Goal: Answer question/provide support: Share knowledge or assist other users

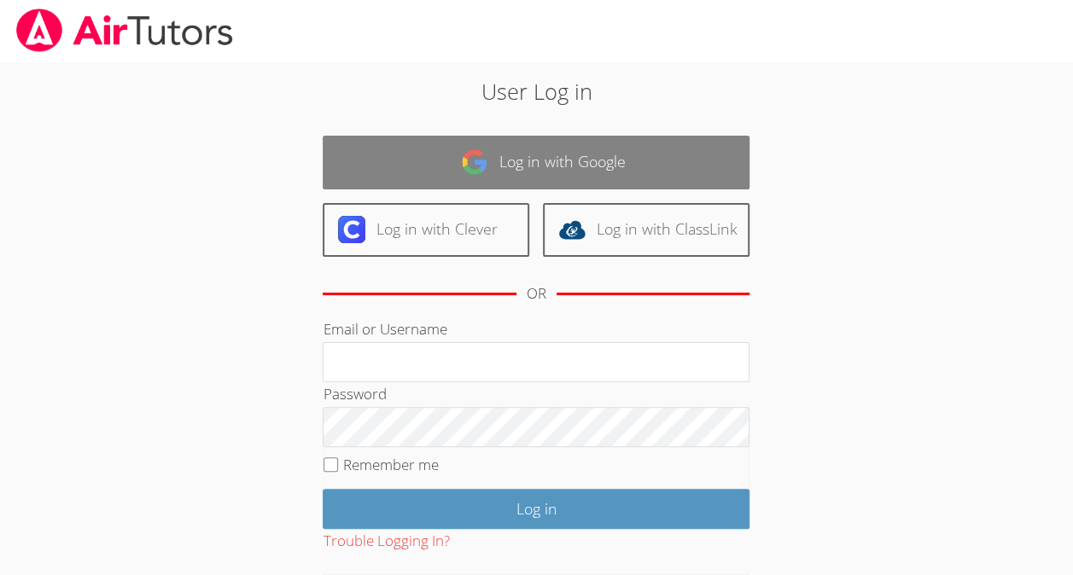
click at [687, 168] on link "Log in with Google" at bounding box center [536, 163] width 427 height 54
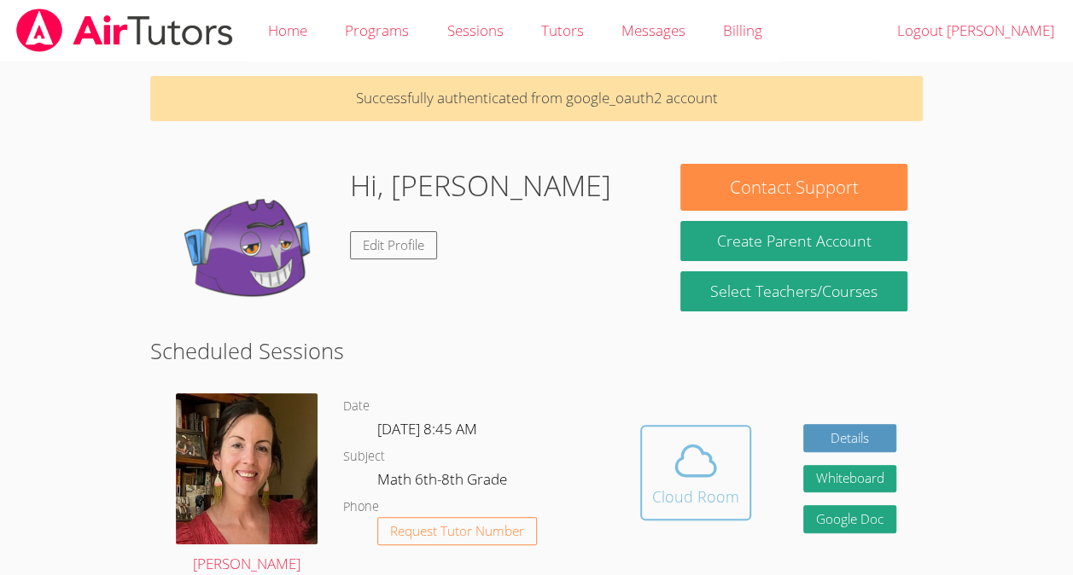
click at [688, 476] on icon at bounding box center [696, 461] width 48 height 48
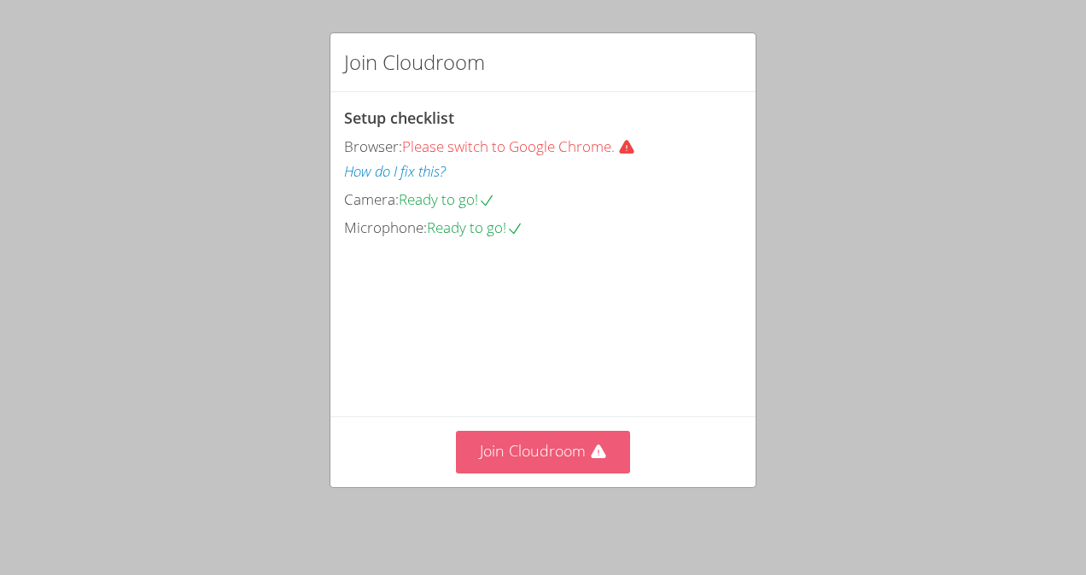
click at [558, 463] on button "Join Cloudroom" at bounding box center [543, 452] width 175 height 42
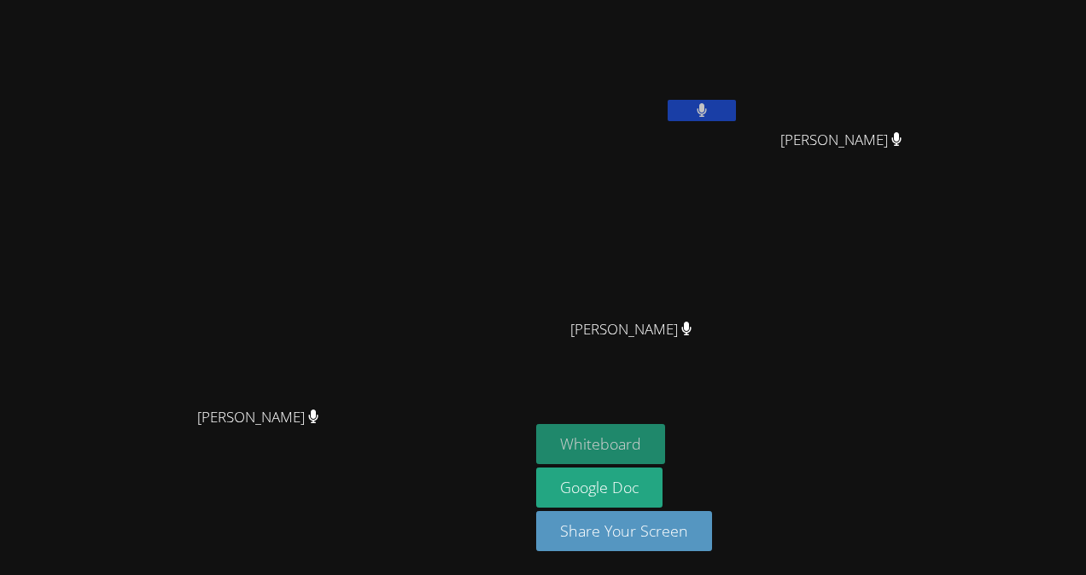
click at [665, 454] on button "Whiteboard" at bounding box center [600, 444] width 129 height 40
click at [736, 110] on button at bounding box center [701, 110] width 68 height 21
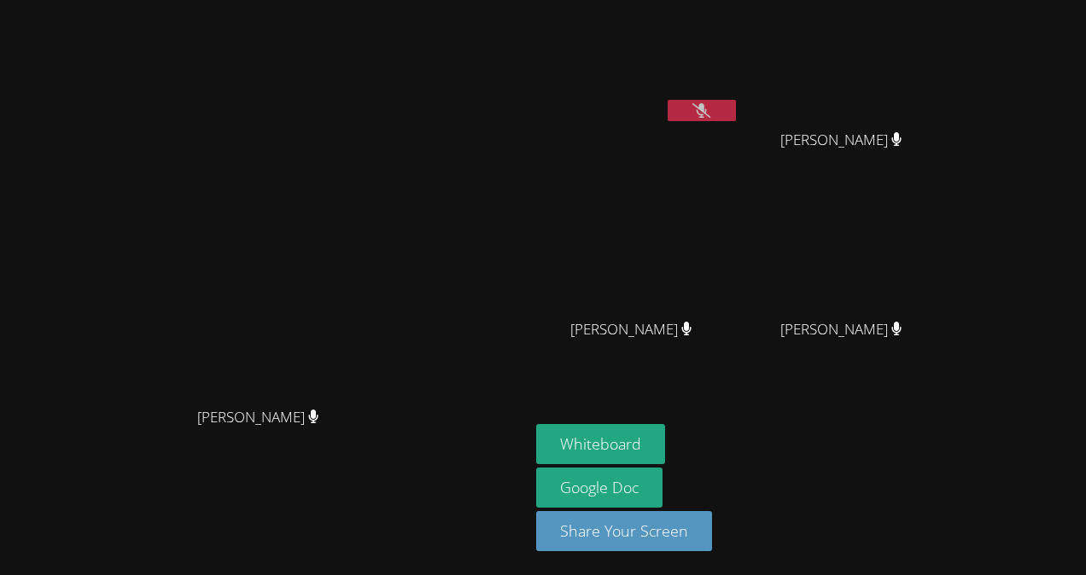
click at [710, 113] on icon at bounding box center [701, 110] width 18 height 15
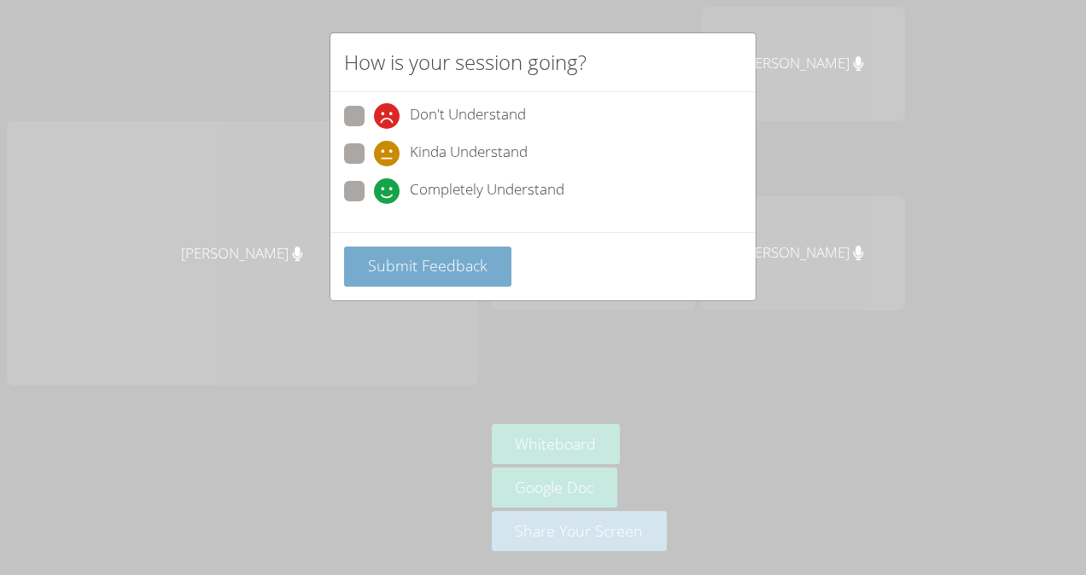
click at [412, 261] on span "Submit Feedback" at bounding box center [428, 265] width 120 height 20
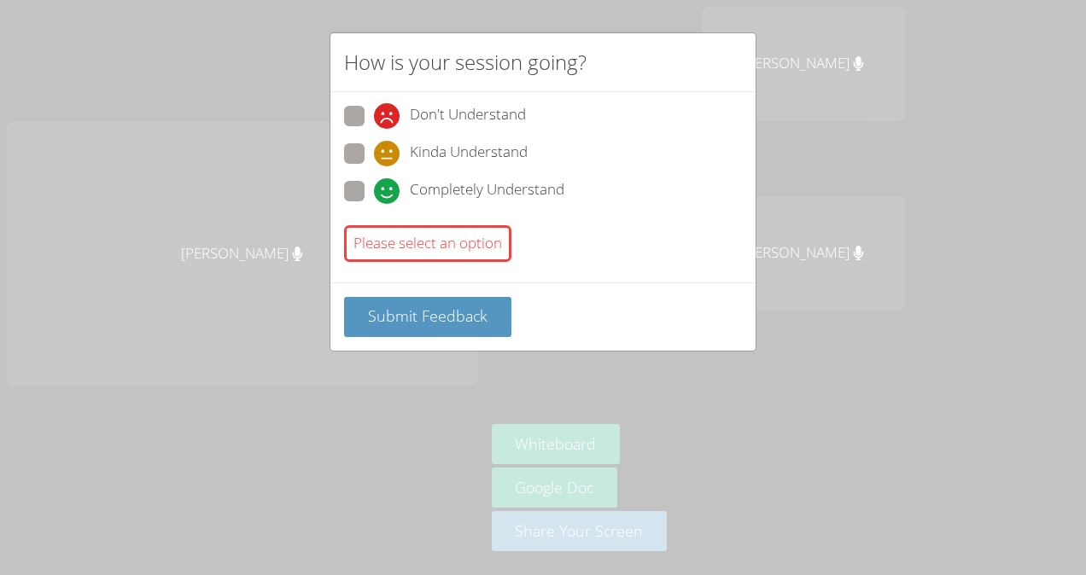
click at [374, 204] on span at bounding box center [374, 204] width 0 height 0
click at [374, 183] on input "Completely Understand" at bounding box center [381, 188] width 15 height 15
radio input "true"
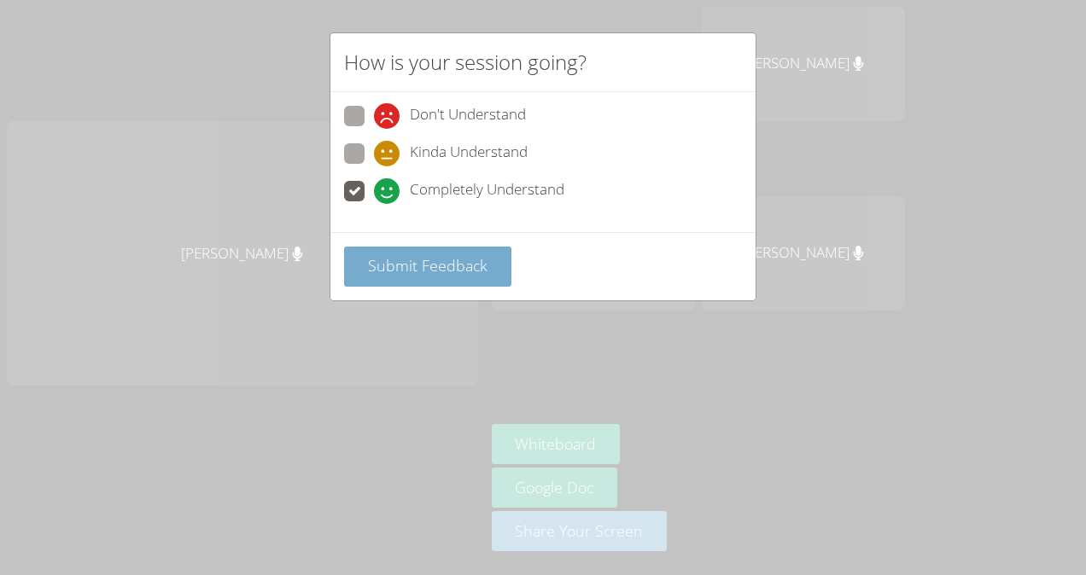
click at [402, 266] on span "Submit Feedback" at bounding box center [428, 265] width 120 height 20
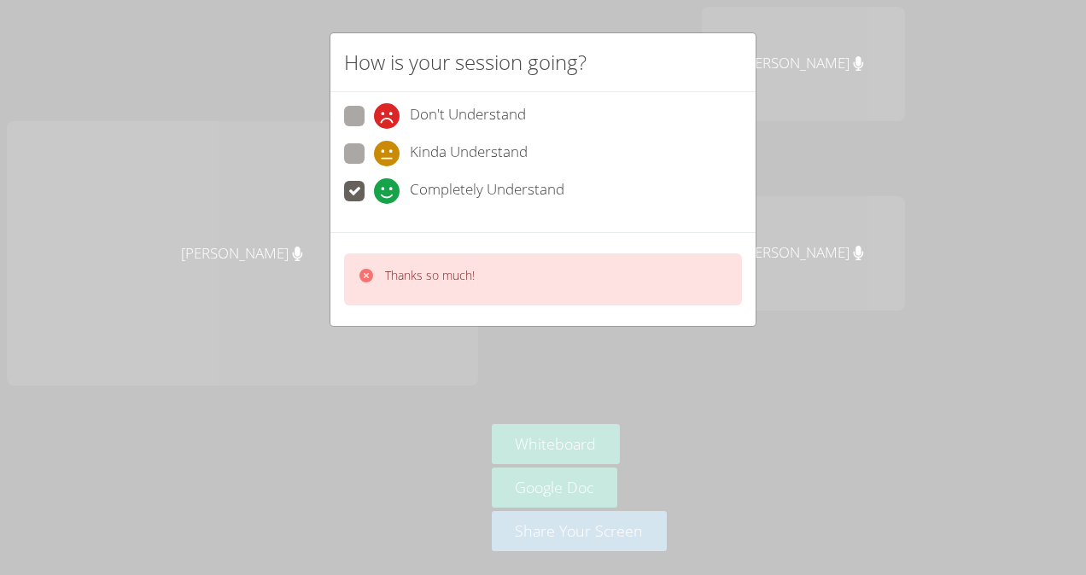
click at [378, 278] on div "Thanks so much!" at bounding box center [416, 279] width 117 height 25
click at [365, 274] on div "[PERSON_NAME]" at bounding box center [242, 253] width 471 height 265
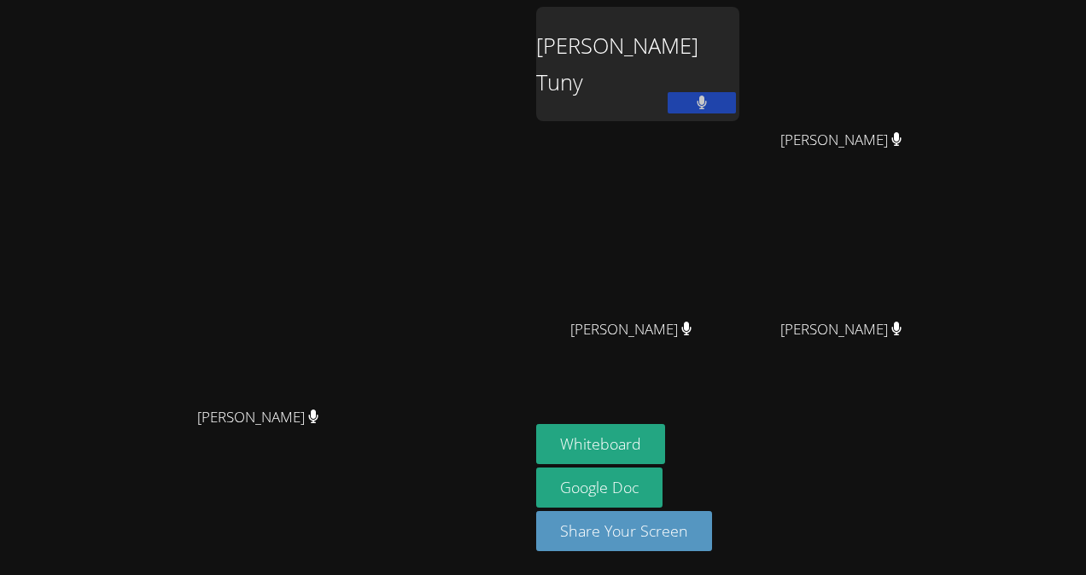
click at [739, 246] on video at bounding box center [637, 253] width 203 height 114
click at [739, 256] on video at bounding box center [637, 253] width 203 height 114
click at [739, 262] on video at bounding box center [637, 253] width 203 height 114
click at [739, 266] on video at bounding box center [637, 253] width 203 height 114
click at [739, 271] on video at bounding box center [637, 253] width 203 height 114
